Goal: Information Seeking & Learning: Find contact information

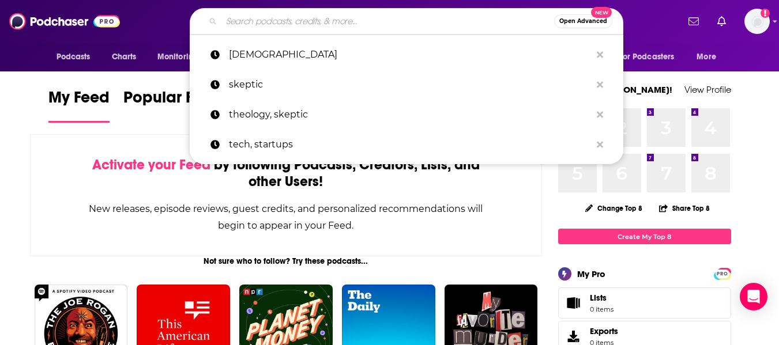
click at [386, 21] on input "Search podcasts, credits, & more..." at bounding box center [387, 21] width 333 height 18
paste input "Business 101: Mastering Finance and Growth Podcast"
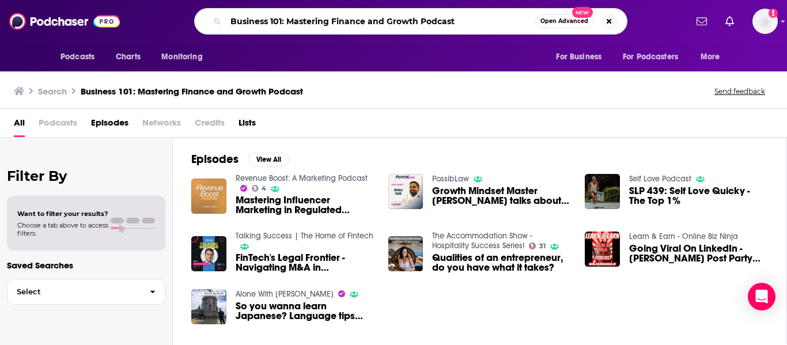
click at [444, 16] on input "Business 101: Mastering Finance and Growth Podcast" at bounding box center [380, 21] width 309 height 18
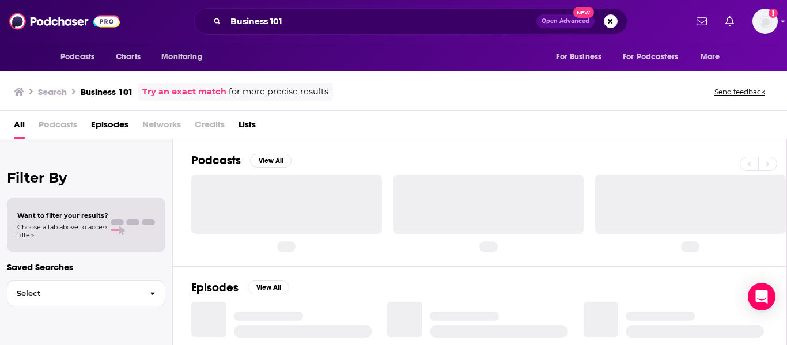
click at [421, 39] on div "Podcasts Charts Monitoring Business 101 Open Advanced New For Business For Podc…" at bounding box center [393, 21] width 787 height 43
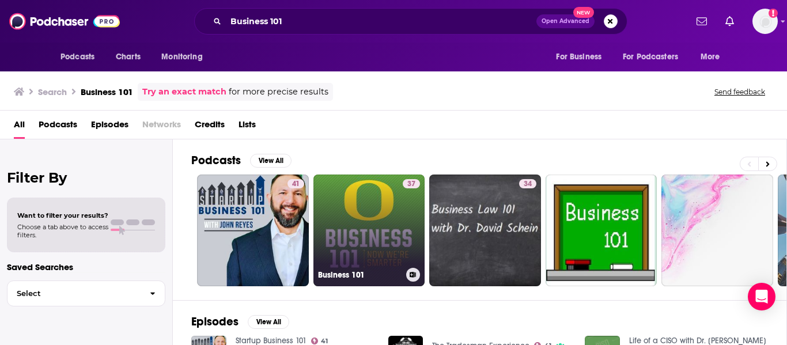
scroll to position [157, 0]
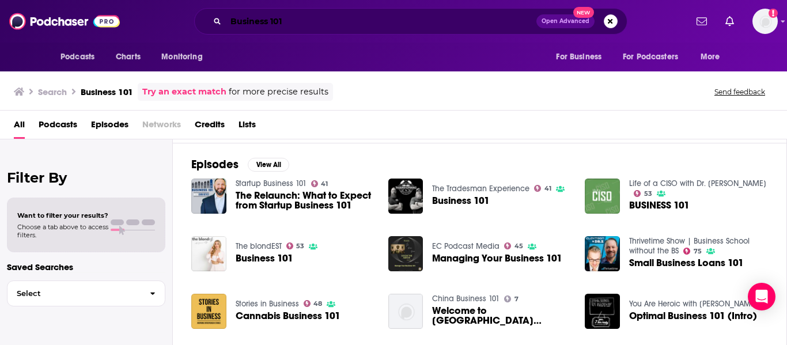
click at [350, 25] on input "Business 101" at bounding box center [381, 21] width 311 height 18
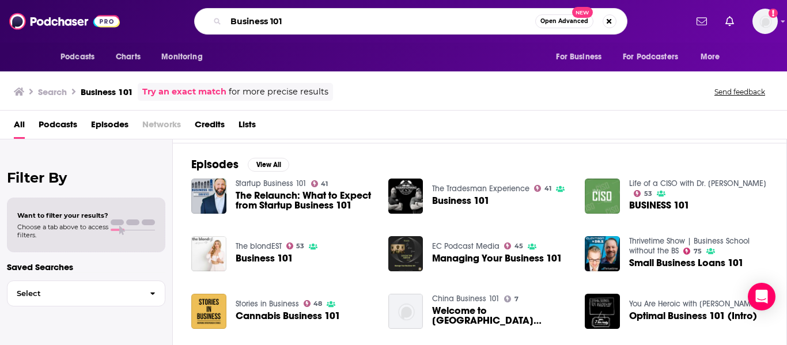
click at [350, 25] on input "Business 101" at bounding box center [380, 21] width 309 height 18
paste input "Parenting Teens [DATE]"
type input "Parenting Teens [DATE]"
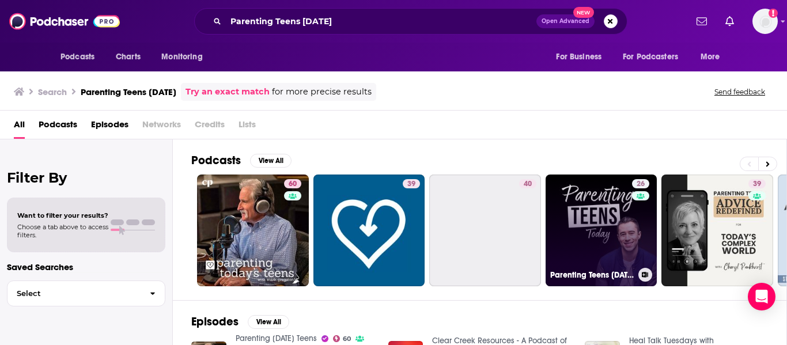
click at [617, 231] on link "26 Parenting Teens [DATE]" at bounding box center [602, 231] width 112 height 112
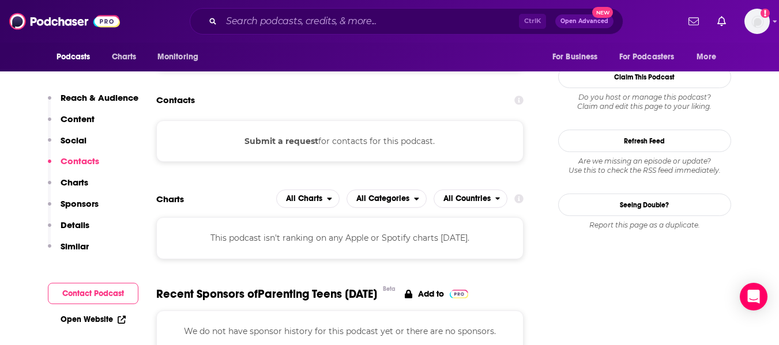
scroll to position [722, 0]
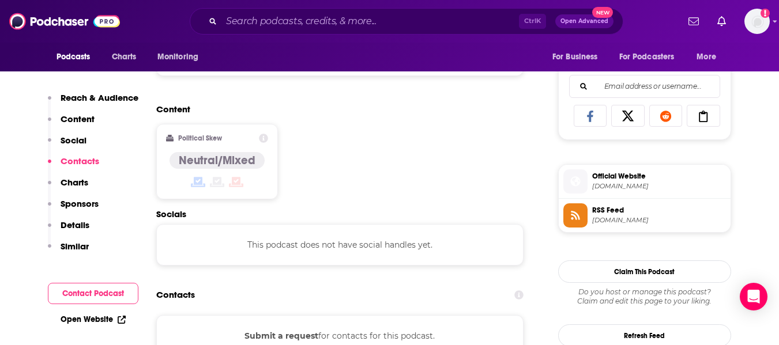
click at [327, 11] on div "Ctrl K Open Advanced New" at bounding box center [406, 21] width 433 height 27
click at [328, 24] on input "Search podcasts, credits, & more..." at bounding box center [369, 21] width 297 height 18
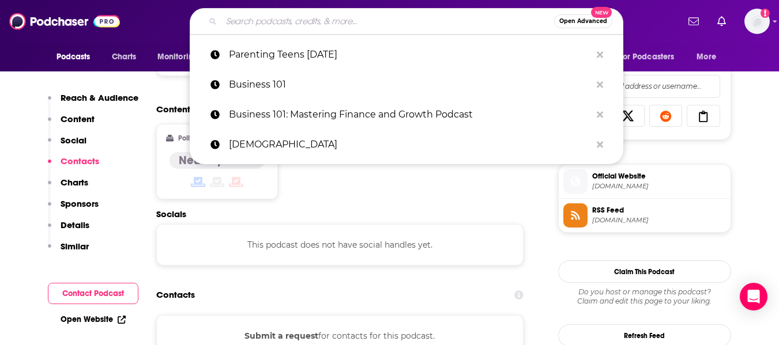
paste input "Everyone's Talkin' Money"
type input "Everyone's Talkin' Money"
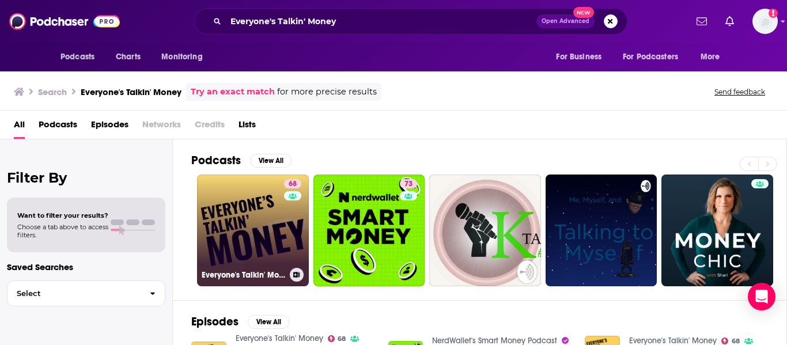
click at [258, 213] on link "68 Everyone's Talkin' Money" at bounding box center [253, 231] width 112 height 112
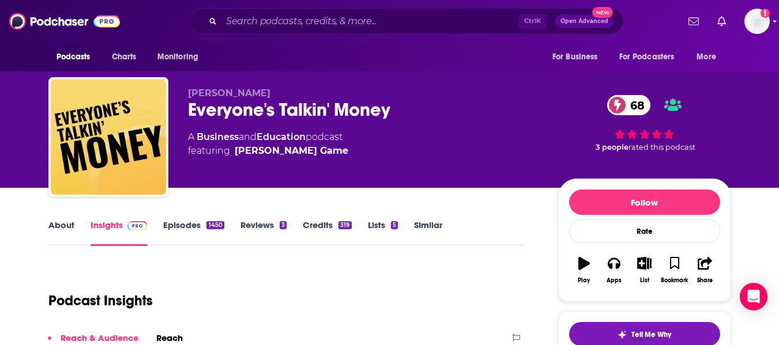
click at [195, 96] on span "[PERSON_NAME]" at bounding box center [229, 93] width 82 height 11
copy p "[PERSON_NAME]"
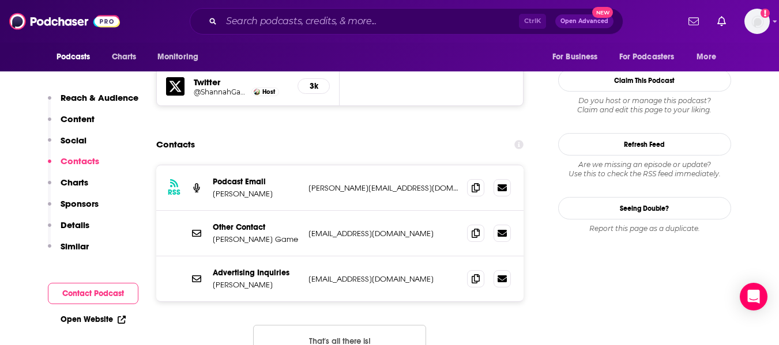
scroll to position [1074, 0]
click at [475, 178] on span at bounding box center [475, 186] width 17 height 17
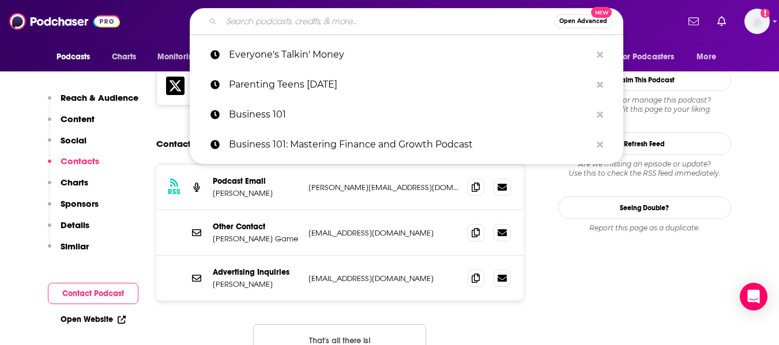
click at [296, 24] on input "Search podcasts, credits, & more..." at bounding box center [387, 21] width 333 height 18
paste input "Walk In Victory Podcast"
type input "Walk In Victory Podcast"
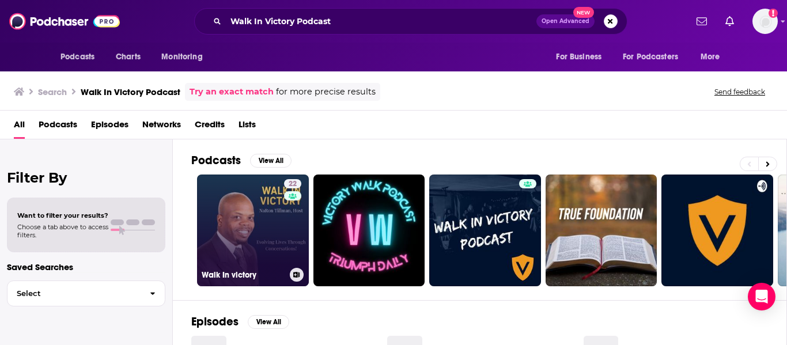
click at [239, 228] on link "22 Walk In victory" at bounding box center [253, 231] width 112 height 112
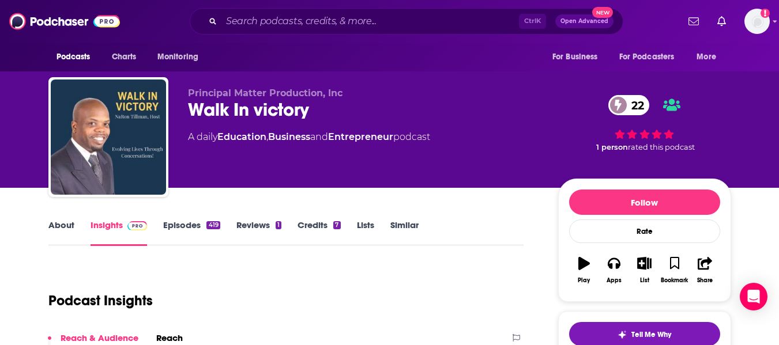
click at [57, 235] on link "About" at bounding box center [61, 233] width 26 height 27
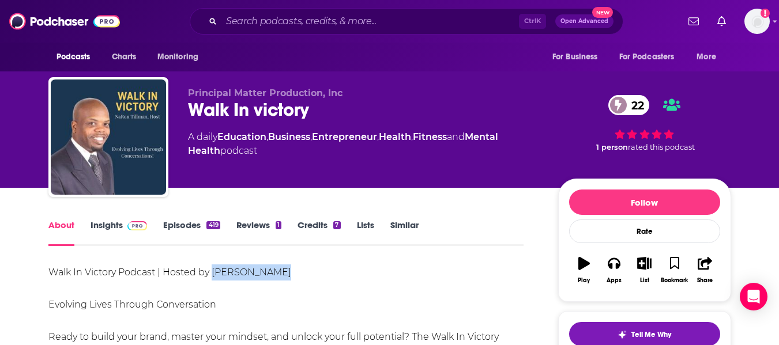
drag, startPoint x: 213, startPoint y: 273, endPoint x: 279, endPoint y: 277, distance: 65.9
copy div "[PERSON_NAME]"
click at [108, 235] on link "Insights" at bounding box center [118, 233] width 57 height 27
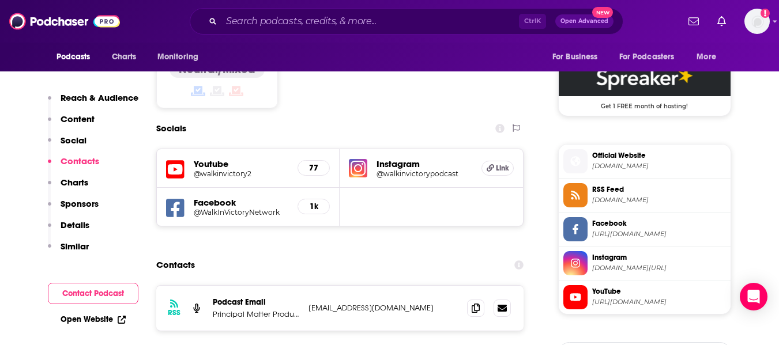
scroll to position [940, 0]
click at [478, 303] on icon at bounding box center [475, 307] width 8 height 9
click at [85, 319] on link "Open Website" at bounding box center [93, 320] width 65 height 10
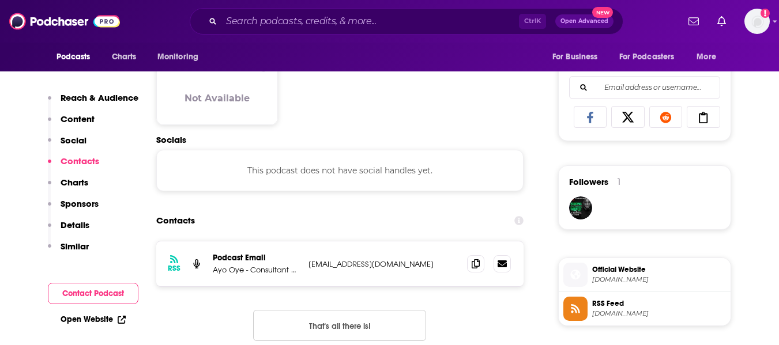
scroll to position [721, 0]
click at [475, 258] on icon at bounding box center [475, 262] width 8 height 9
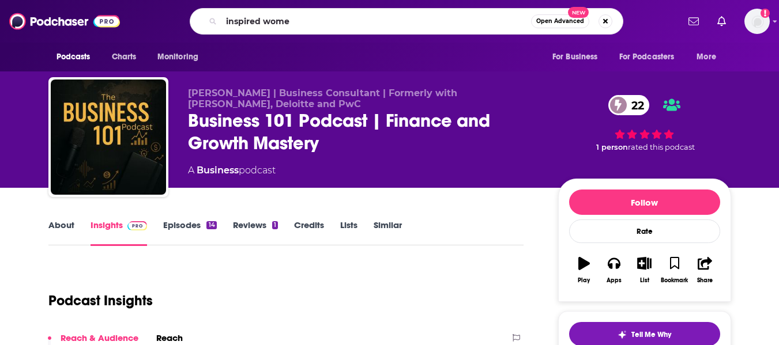
type input "inspired women"
